Goal: Navigation & Orientation: Find specific page/section

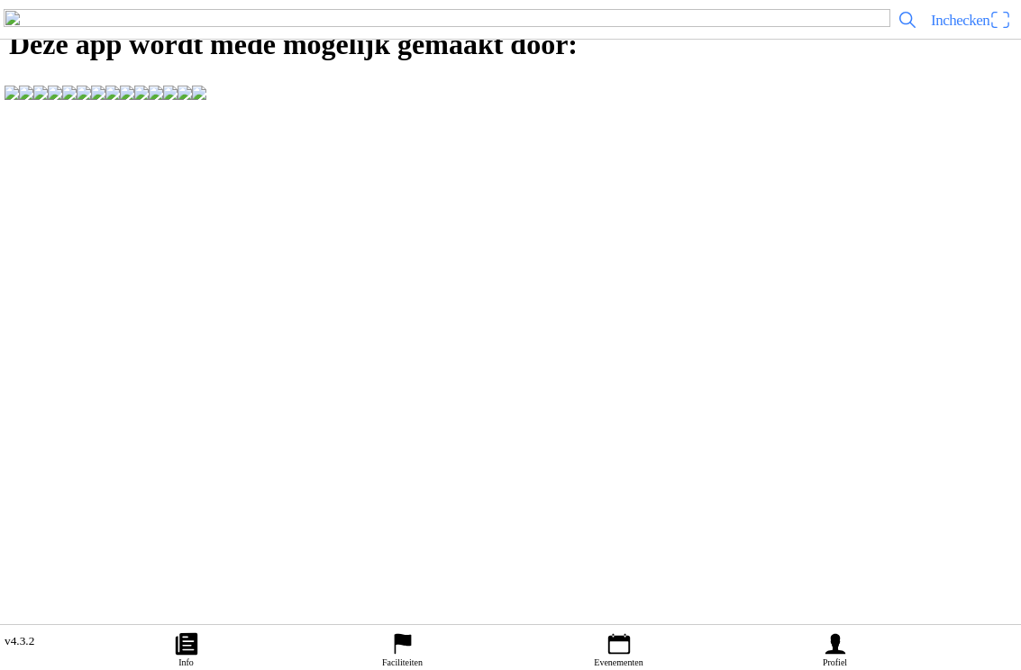
click at [622, 631] on icon "calendar" at bounding box center [618, 644] width 27 height 27
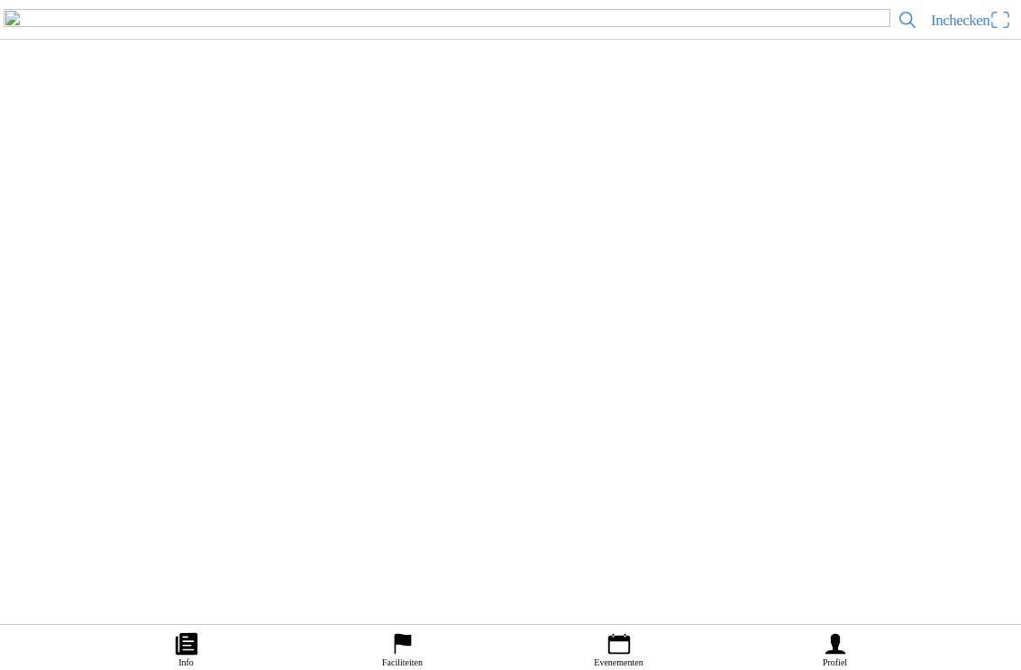
click at [390, 631] on icon "flag" at bounding box center [402, 644] width 27 height 27
click at [342, 303] on div "MCO Oirschot" at bounding box center [546, 276] width 934 height 54
click at [0, 0] on slot "Evenementen" at bounding box center [0, 0] width 0 height 0
